Goal: Check status: Check status

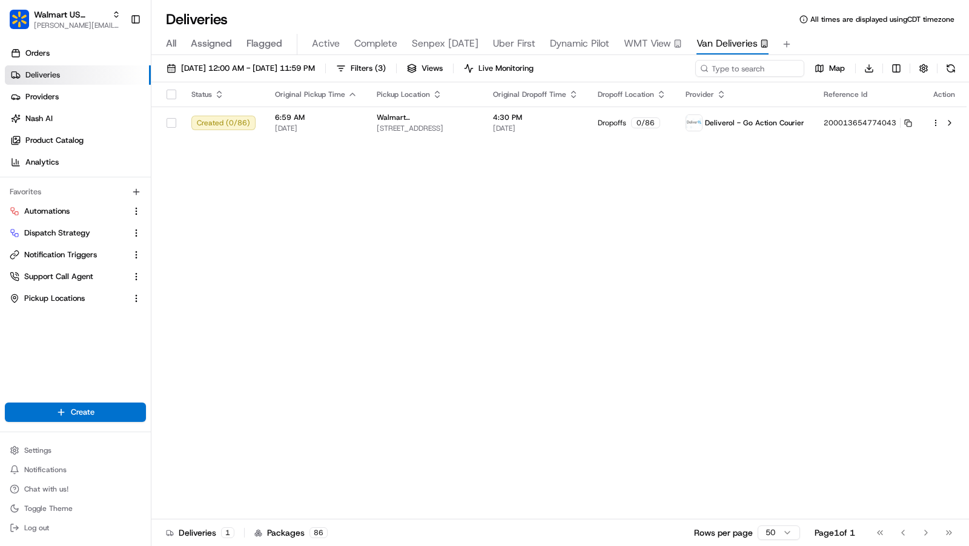
click at [953, 65] on button at bounding box center [950, 68] width 17 height 17
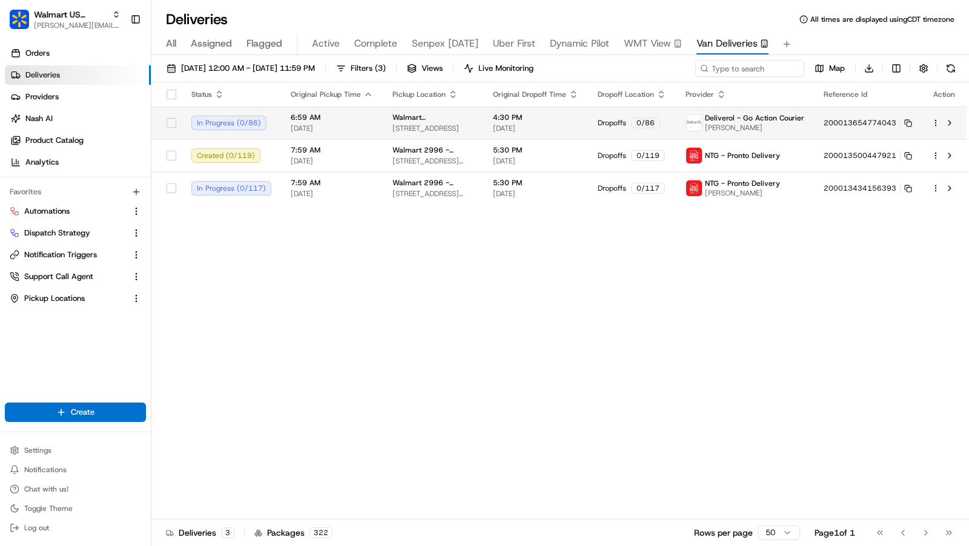
click at [523, 136] on td "4:30 PM [DATE]" at bounding box center [535, 123] width 105 height 33
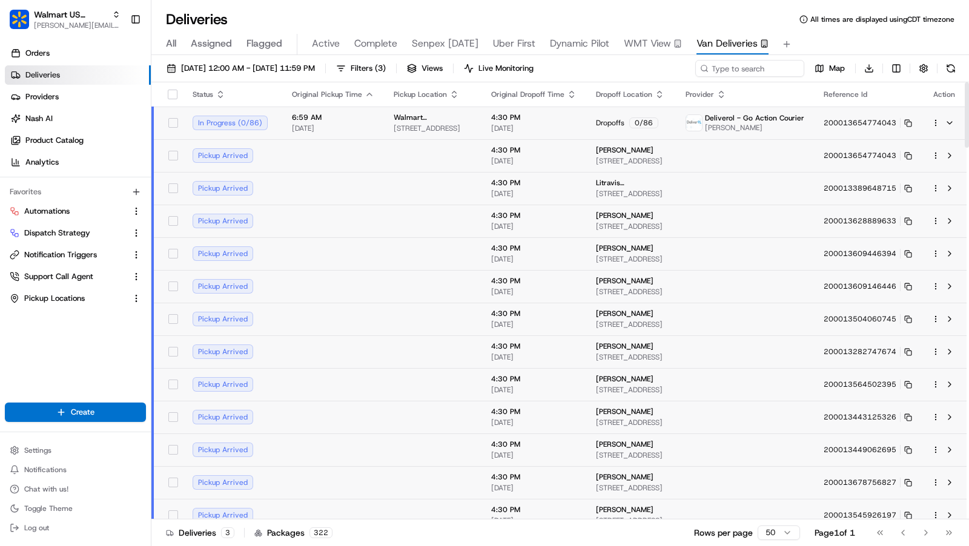
click at [524, 129] on span "[DATE]" at bounding box center [533, 129] width 85 height 10
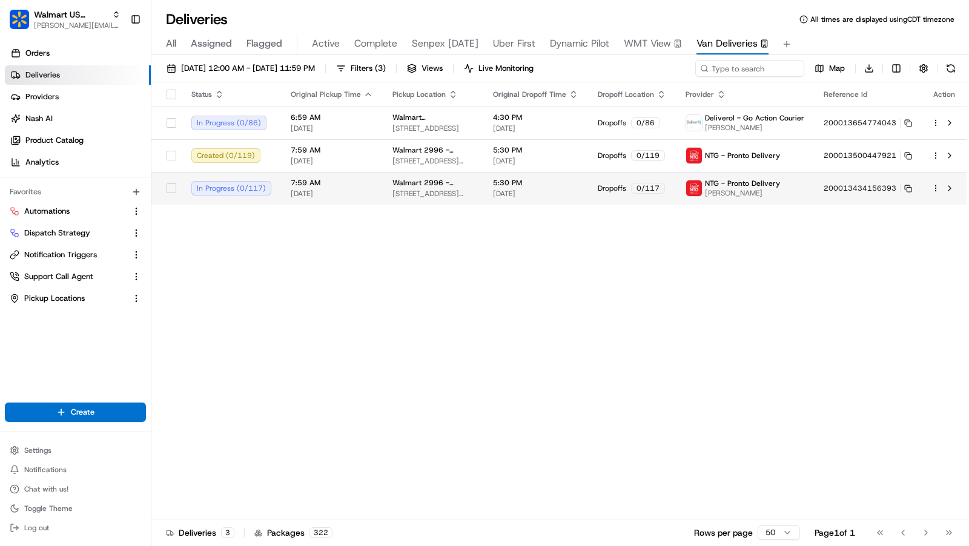
click at [523, 185] on span "5:30 PM" at bounding box center [535, 183] width 85 height 10
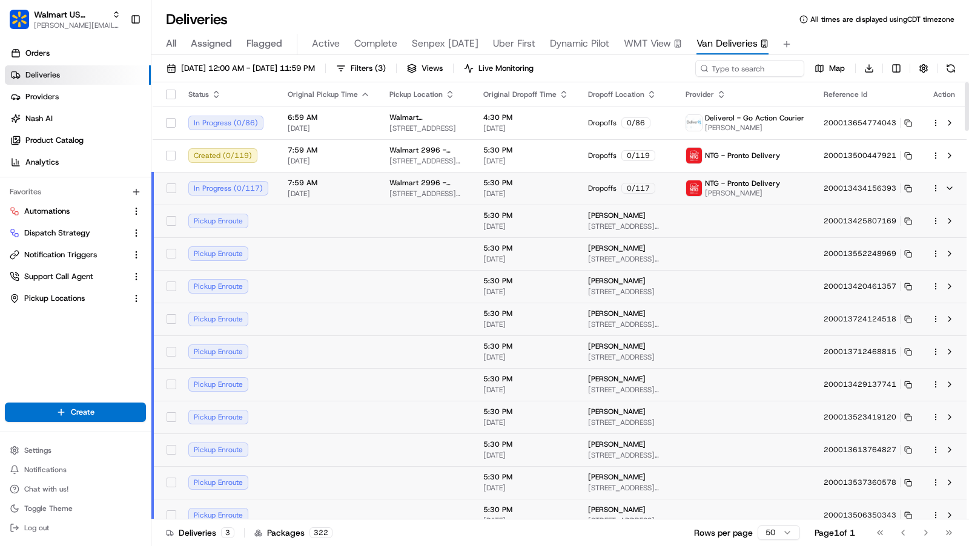
click at [523, 185] on span "5:30 PM" at bounding box center [525, 183] width 85 height 10
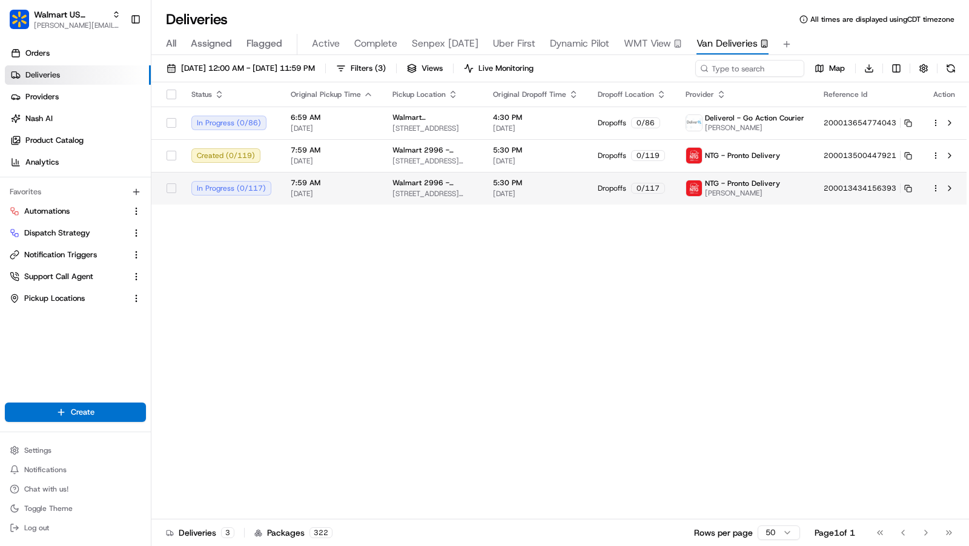
click at [523, 185] on span "5:30 PM" at bounding box center [535, 183] width 85 height 10
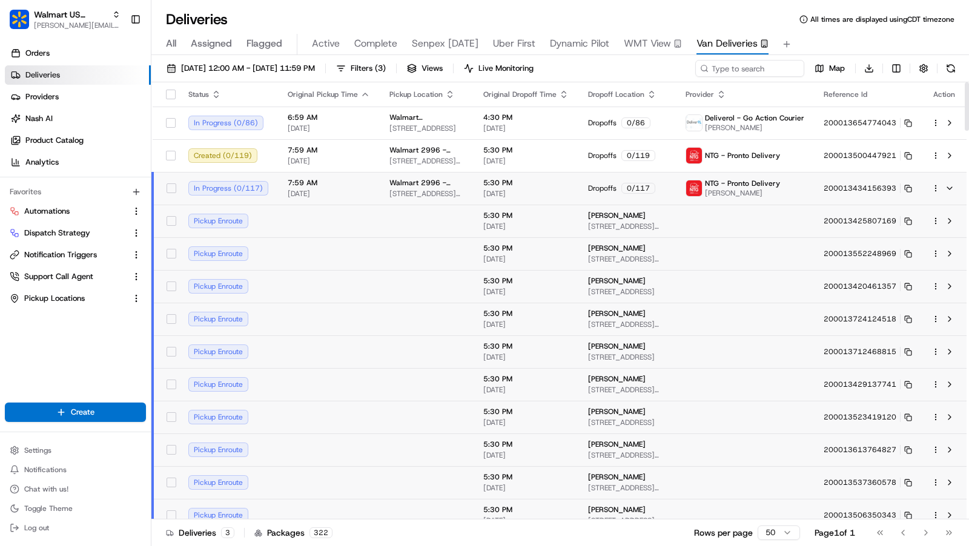
click at [802, 214] on td at bounding box center [745, 221] width 138 height 33
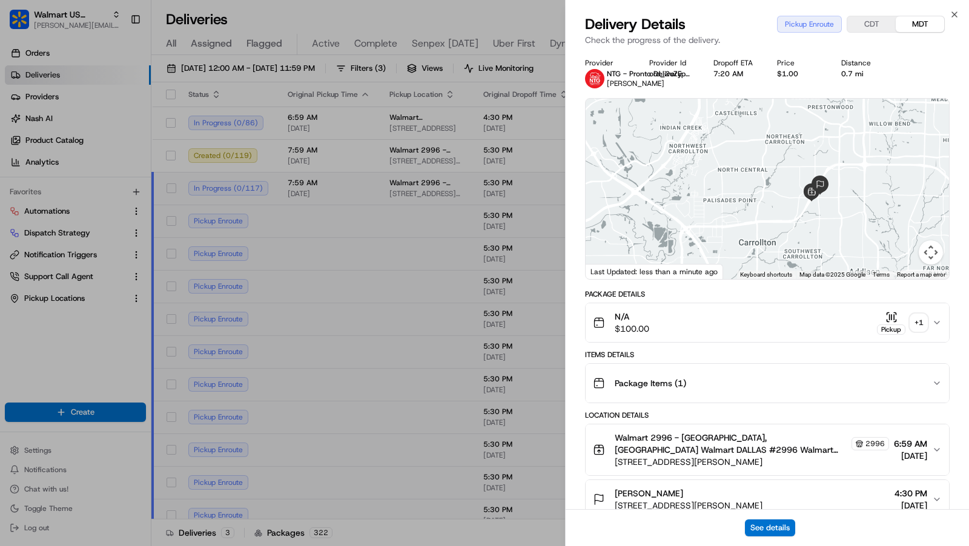
drag, startPoint x: 885, startPoint y: 229, endPoint x: 788, endPoint y: 185, distance: 106.2
click at [788, 185] on div at bounding box center [766, 189] width 363 height 180
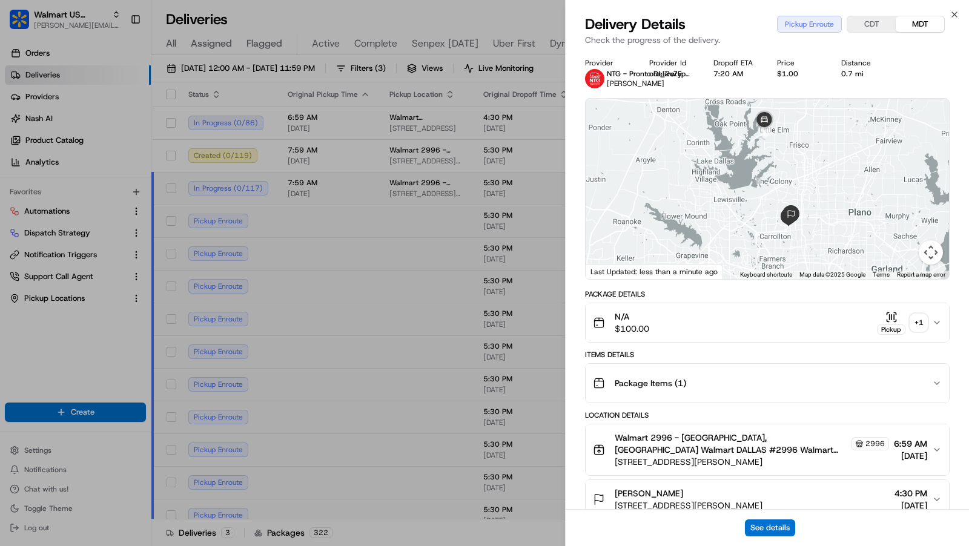
drag, startPoint x: 820, startPoint y: 209, endPoint x: 824, endPoint y: 257, distance: 48.0
click at [824, 257] on div at bounding box center [766, 189] width 363 height 180
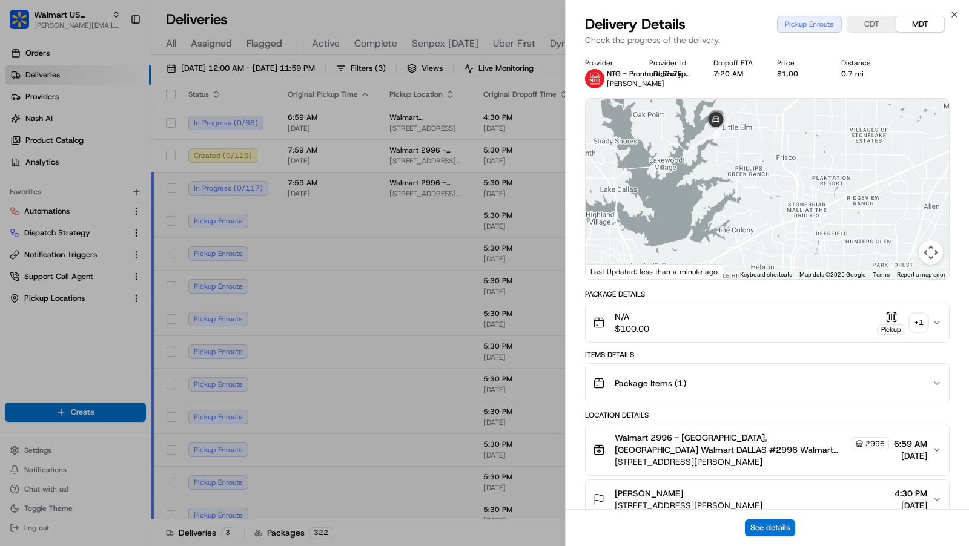
drag, startPoint x: 761, startPoint y: 162, endPoint x: 832, endPoint y: 173, distance: 72.2
click at [832, 174] on div at bounding box center [766, 189] width 363 height 180
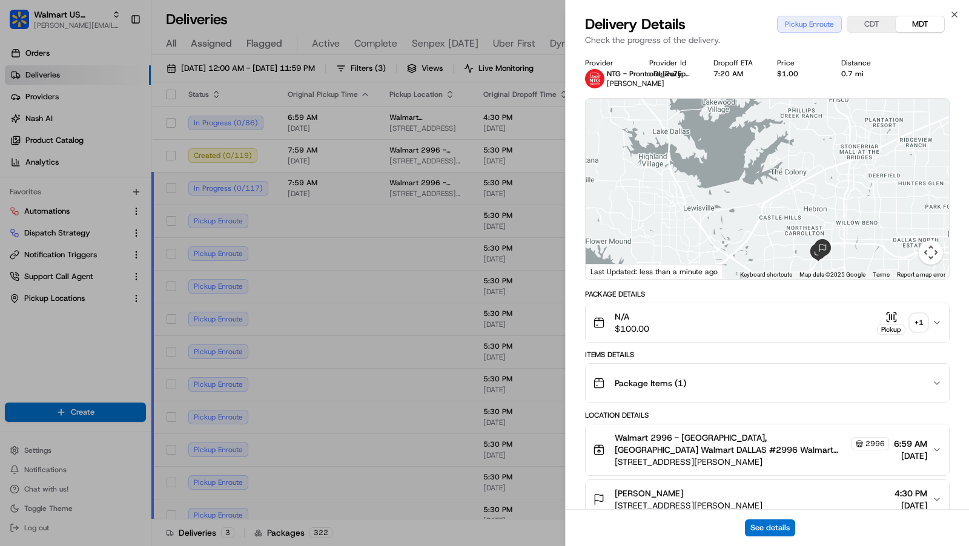
drag, startPoint x: 832, startPoint y: 173, endPoint x: 830, endPoint y: 101, distance: 71.5
click at [830, 101] on div at bounding box center [766, 189] width 363 height 180
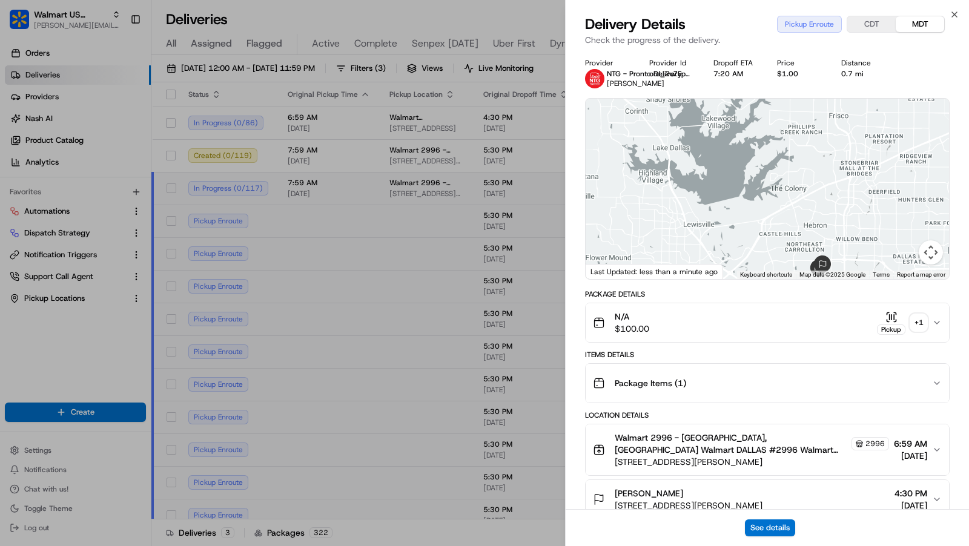
drag, startPoint x: 888, startPoint y: 160, endPoint x: 906, endPoint y: 270, distance: 111.0
click at [906, 272] on div "1 Keyboard shortcuts Map Data Map data ©2025 Google Map data ©2025 Google 5 km …" at bounding box center [766, 189] width 363 height 180
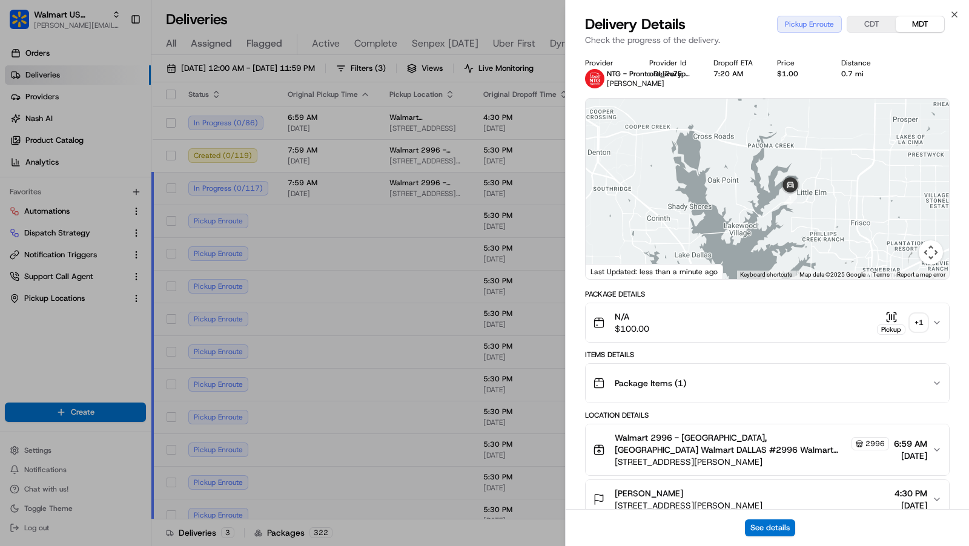
scroll to position [188, 0]
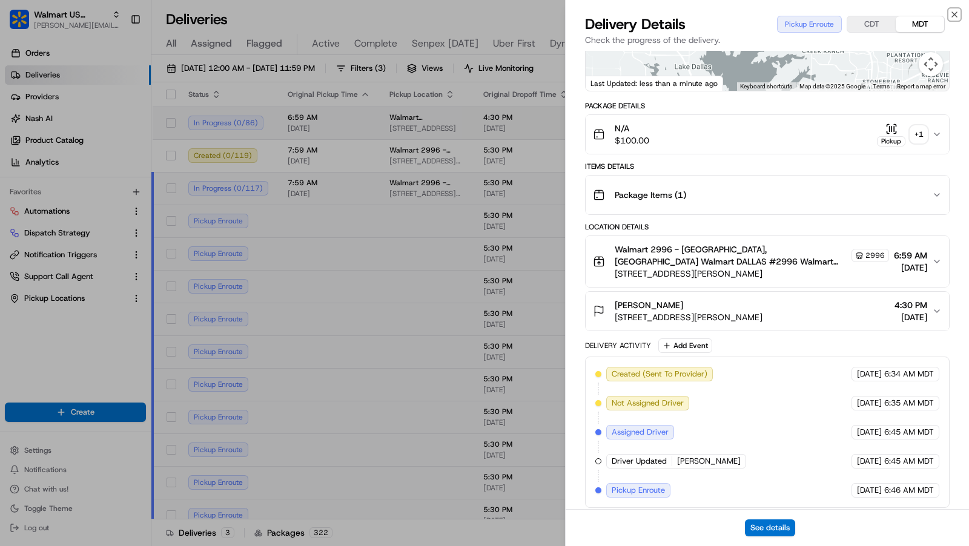
click at [957, 16] on icon "button" at bounding box center [954, 15] width 10 height 10
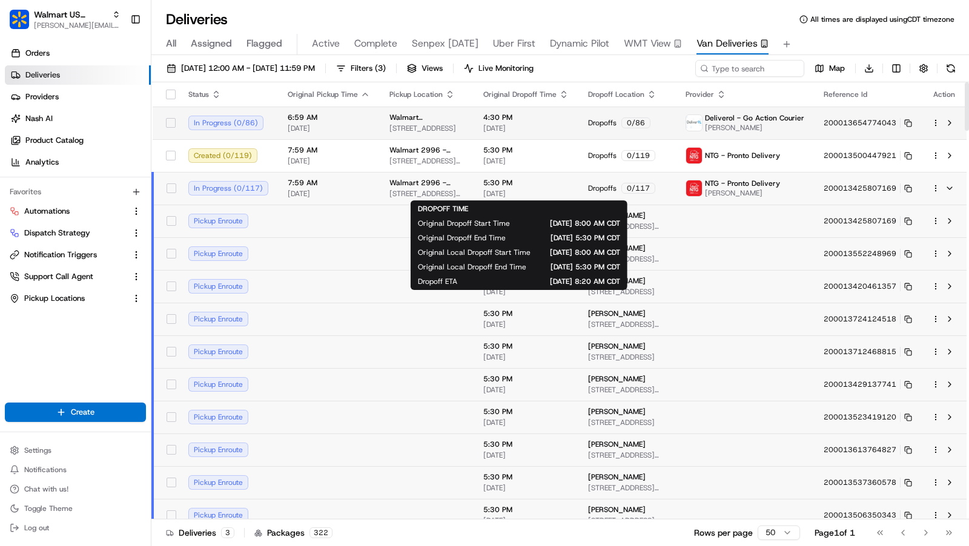
click at [574, 120] on td "4:30 PM [DATE]" at bounding box center [525, 123] width 105 height 33
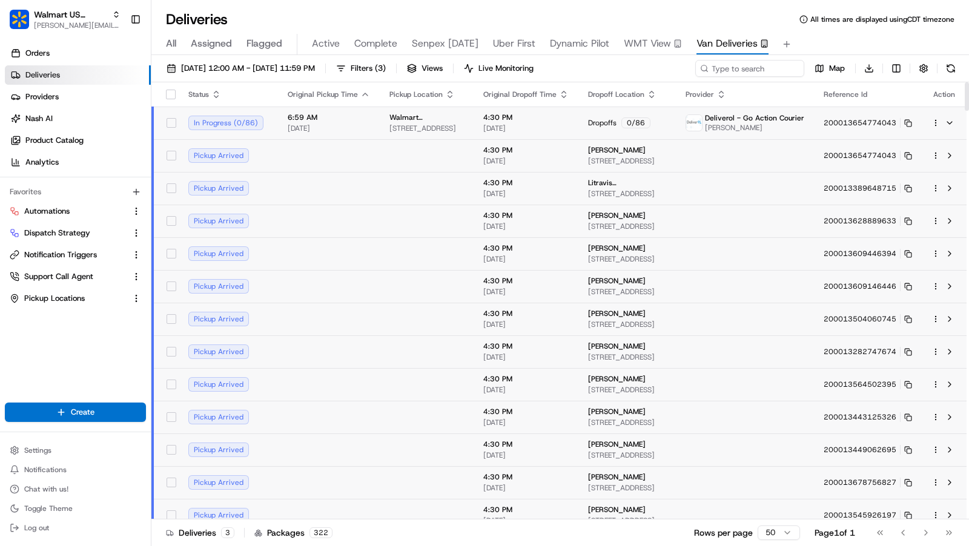
click at [567, 128] on span "[DATE]" at bounding box center [525, 129] width 85 height 10
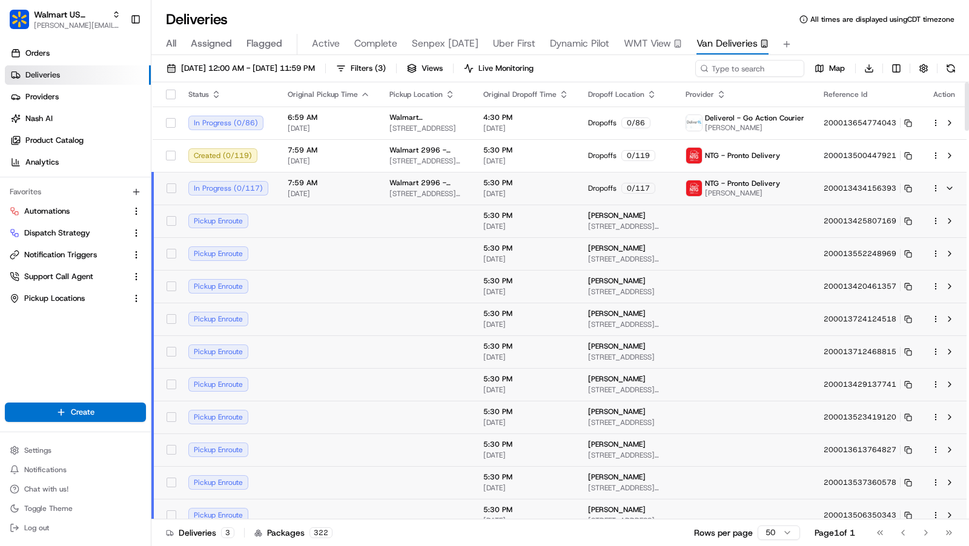
click at [561, 181] on span "5:30 PM" at bounding box center [525, 183] width 85 height 10
